Goal: Task Accomplishment & Management: Manage account settings

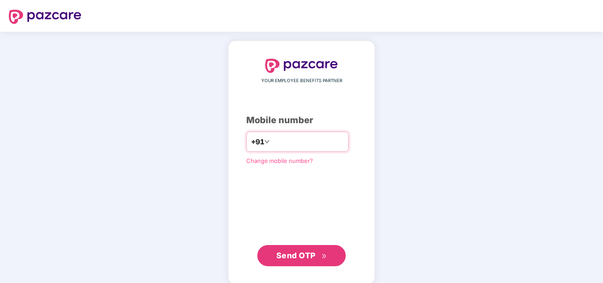
type input "**********"
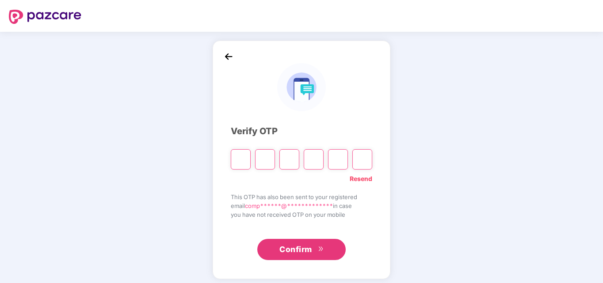
type input "*"
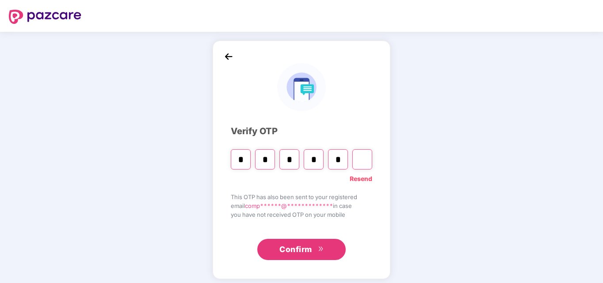
type input "*"
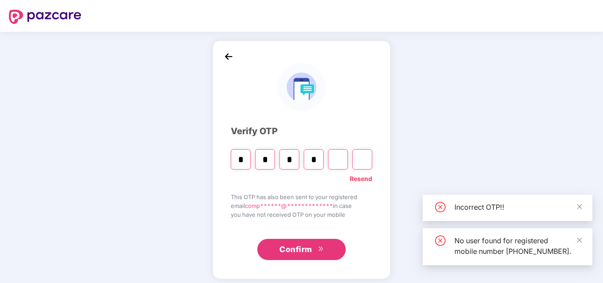
type input "*"
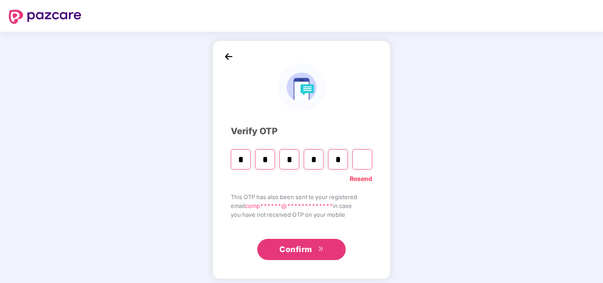
type input "*"
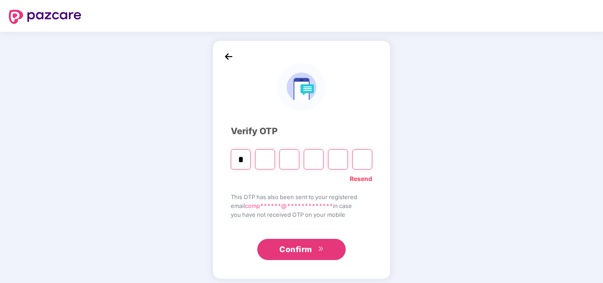
type input "*"
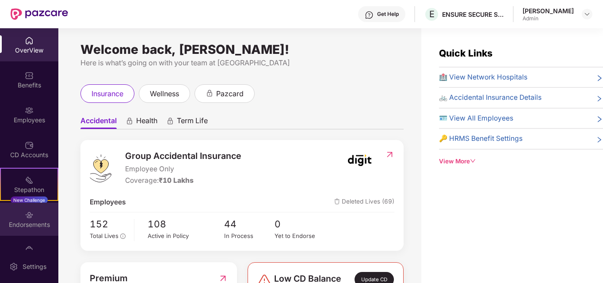
click at [27, 214] on img at bounding box center [29, 215] width 9 height 9
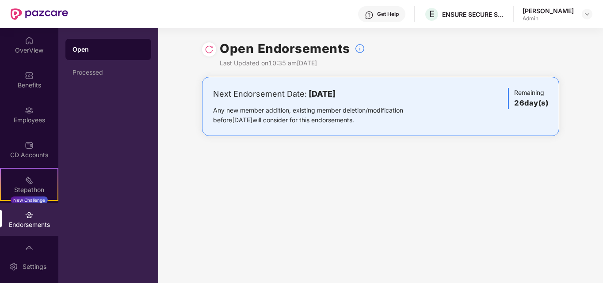
click at [27, 222] on div "Endorsements" at bounding box center [29, 225] width 58 height 9
click at [206, 49] on img at bounding box center [209, 49] width 9 height 9
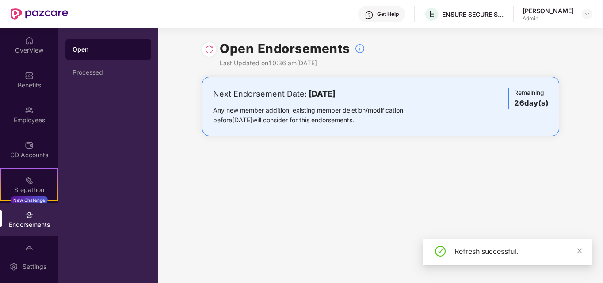
drag, startPoint x: 335, startPoint y: 92, endPoint x: 357, endPoint y: 94, distance: 22.2
click at [336, 92] on b "04 October 2025" at bounding box center [322, 93] width 27 height 9
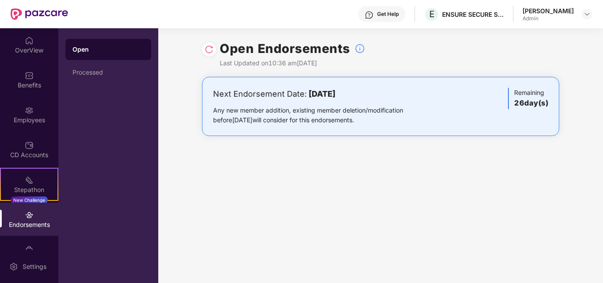
click at [528, 105] on h3 "26 day(s)" at bounding box center [531, 103] width 34 height 11
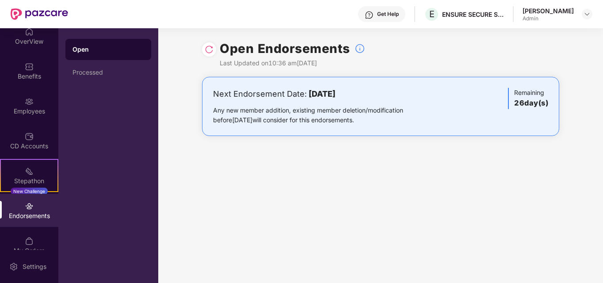
scroll to position [23, 0]
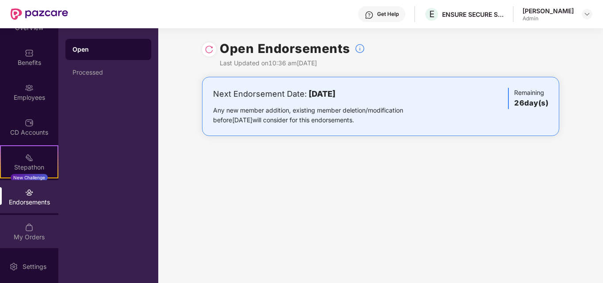
click at [27, 227] on img at bounding box center [29, 227] width 9 height 9
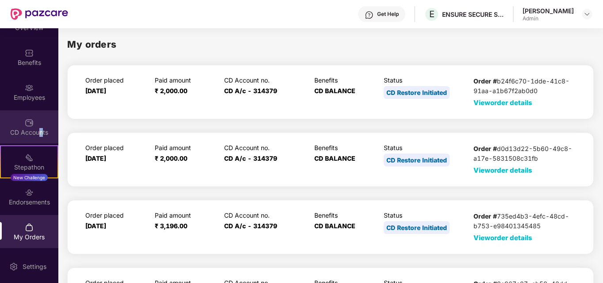
click at [39, 134] on div "CD Accounts" at bounding box center [29, 132] width 58 height 9
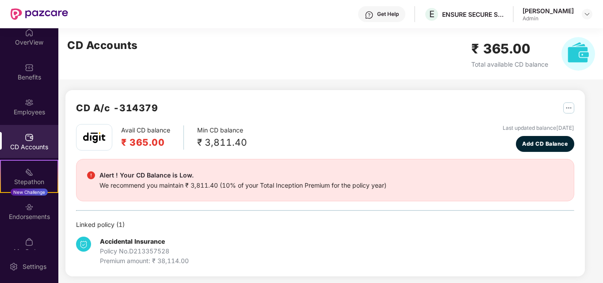
scroll to position [0, 0]
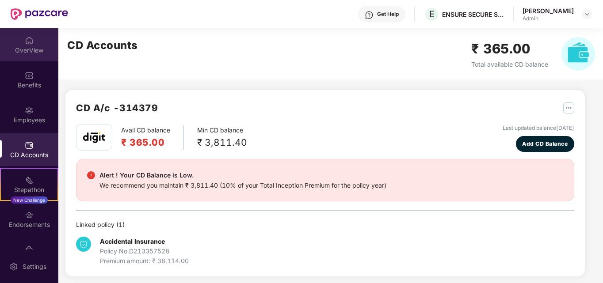
click at [34, 44] on div "OverView" at bounding box center [29, 44] width 58 height 33
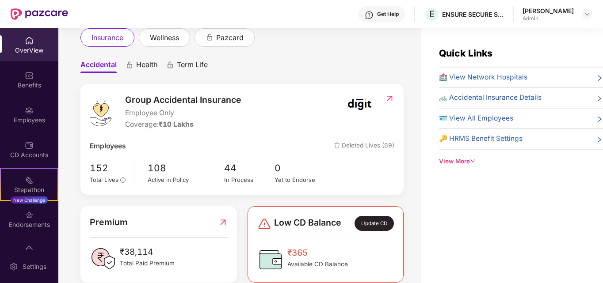
scroll to position [72, 0]
